Goal: Information Seeking & Learning: Learn about a topic

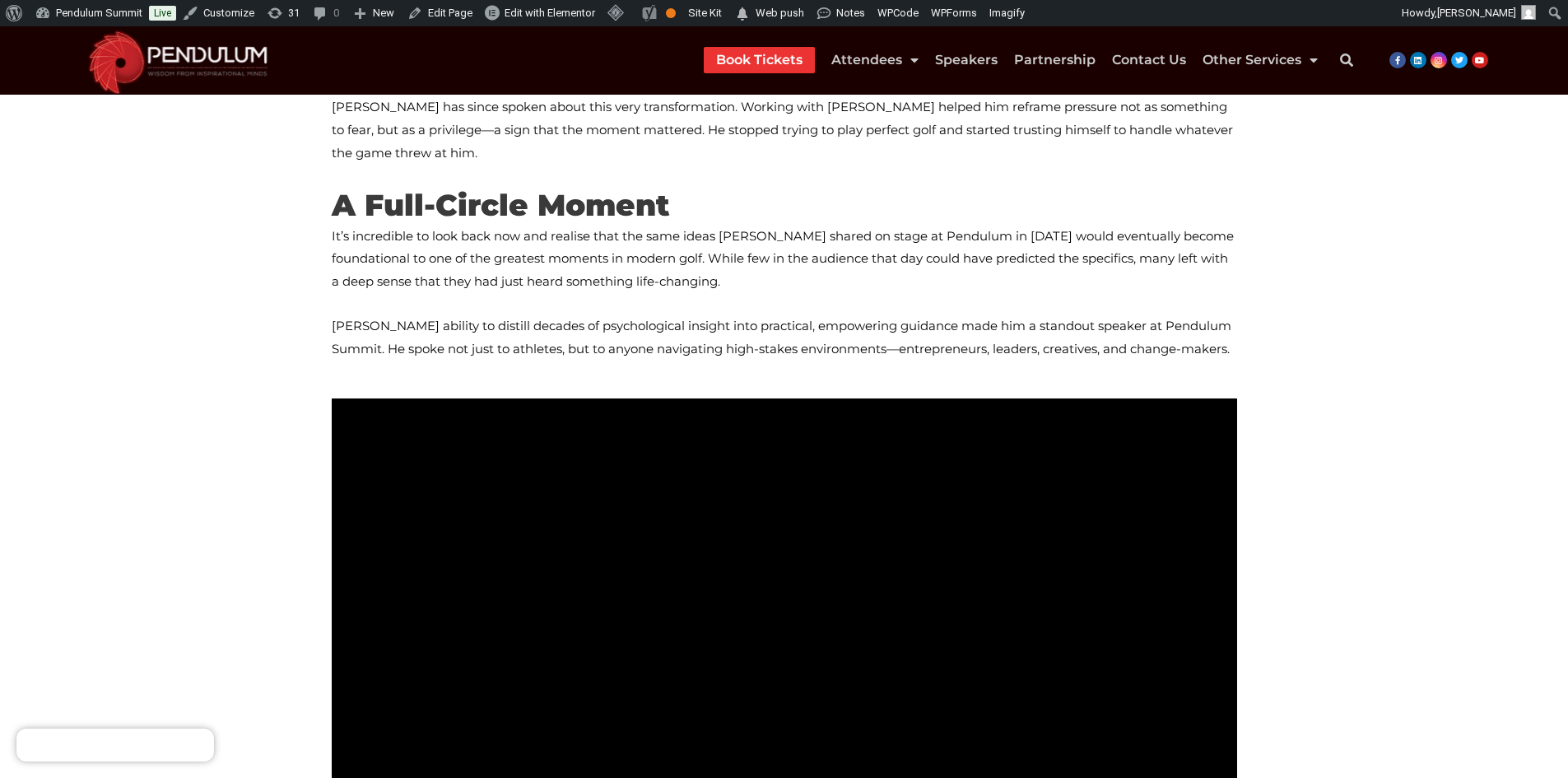
scroll to position [1811, 0]
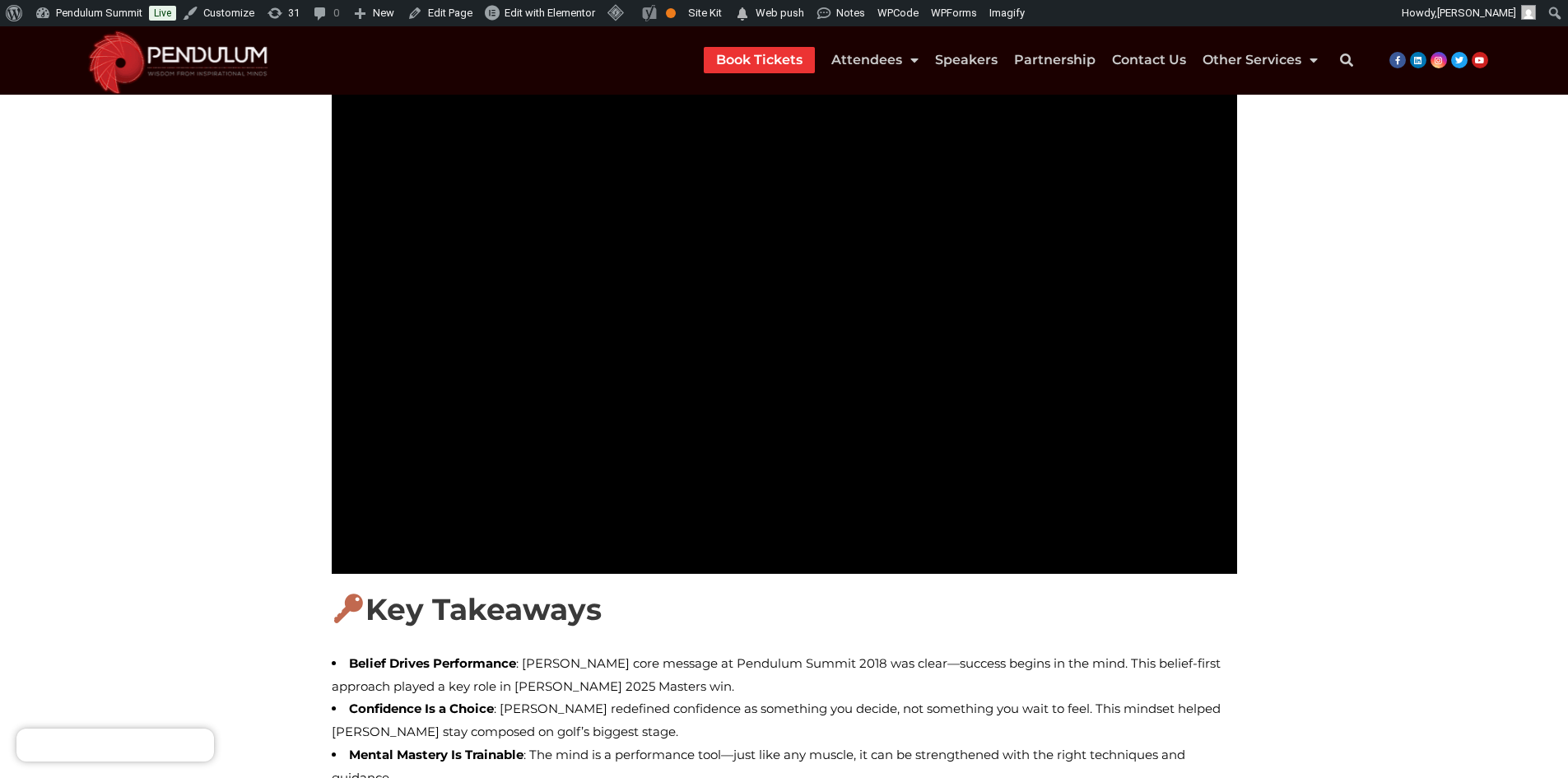
scroll to position [1651, 0]
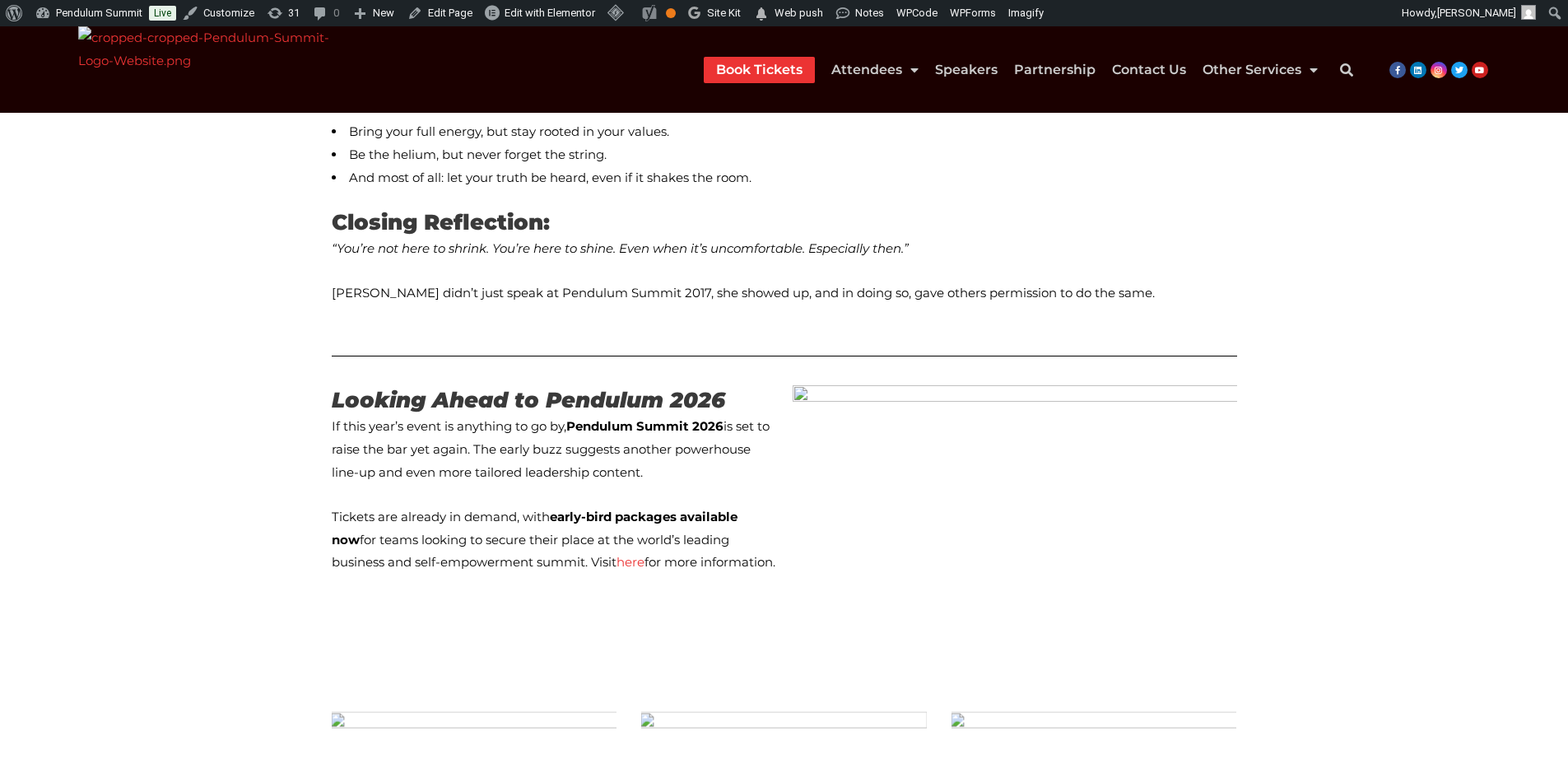
scroll to position [2141, 0]
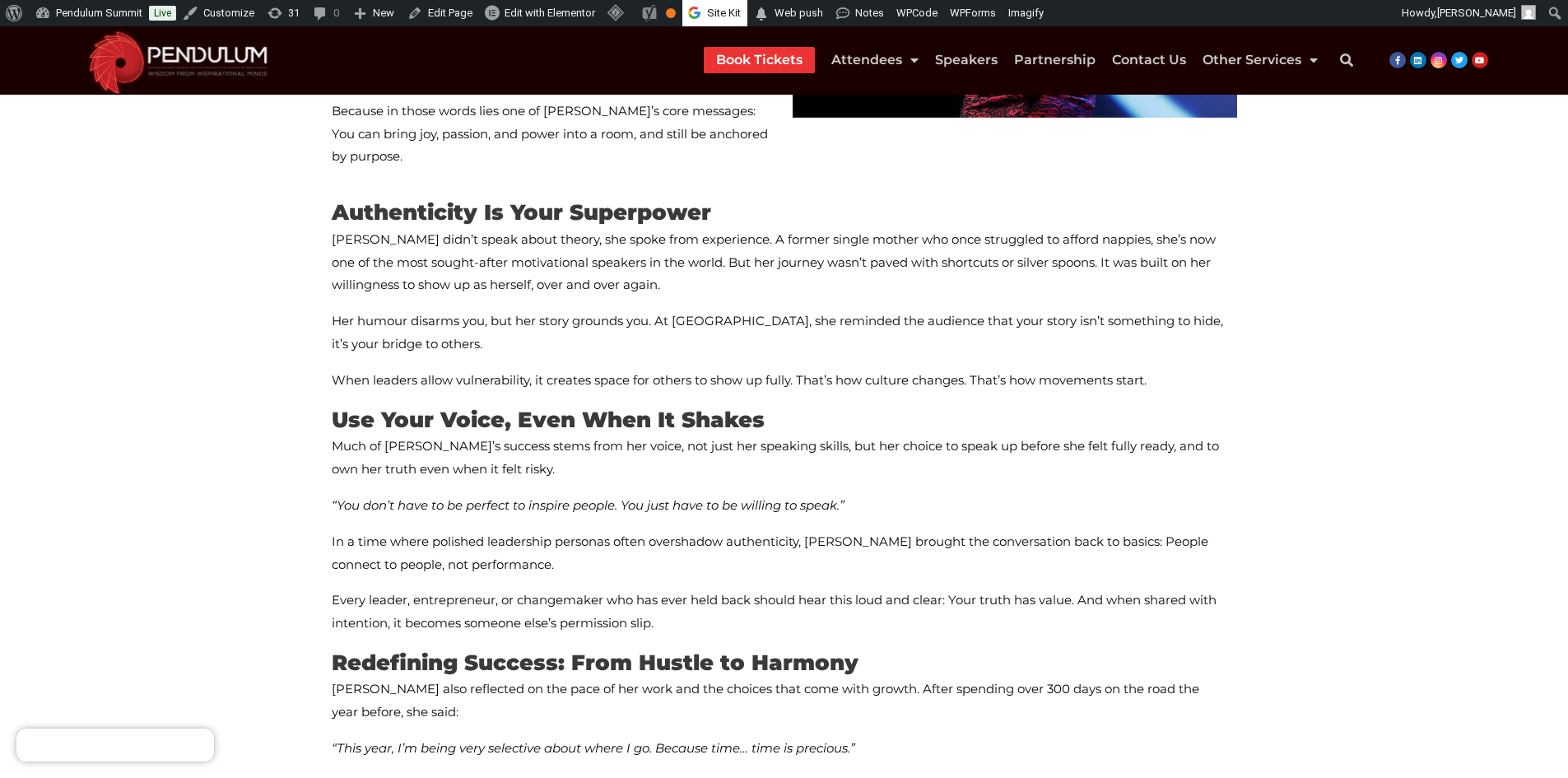
scroll to position [412, 0]
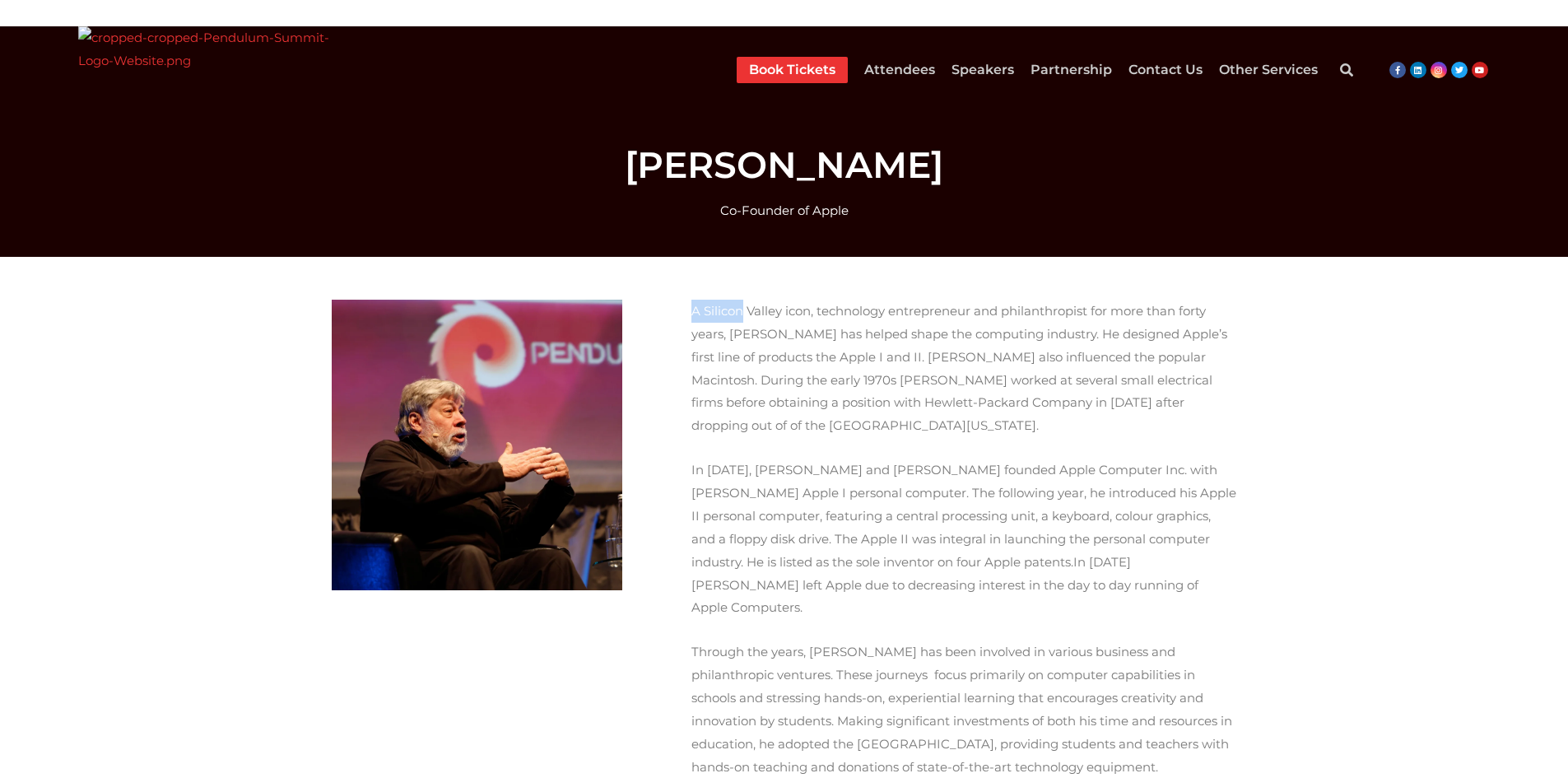
drag, startPoint x: 678, startPoint y: 313, endPoint x: 740, endPoint y: 313, distance: 62.0
click at [740, 313] on div "A Silicon Valley icon, technology entrepreneur and philanthropist for more than…" at bounding box center [937, 642] width 615 height 701
copy span "A Silicon"
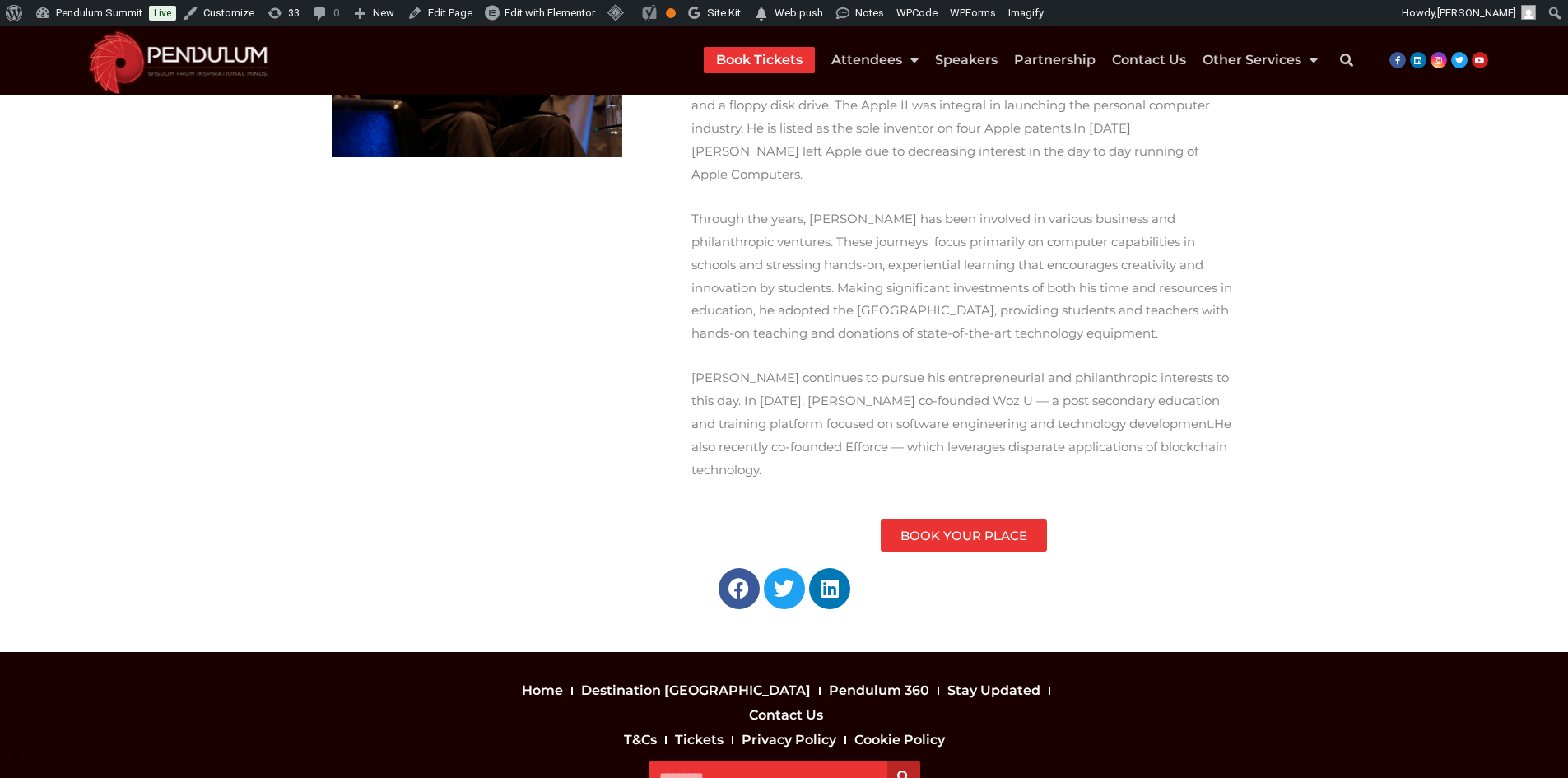
scroll to position [315, 0]
